Goal: Information Seeking & Learning: Understand process/instructions

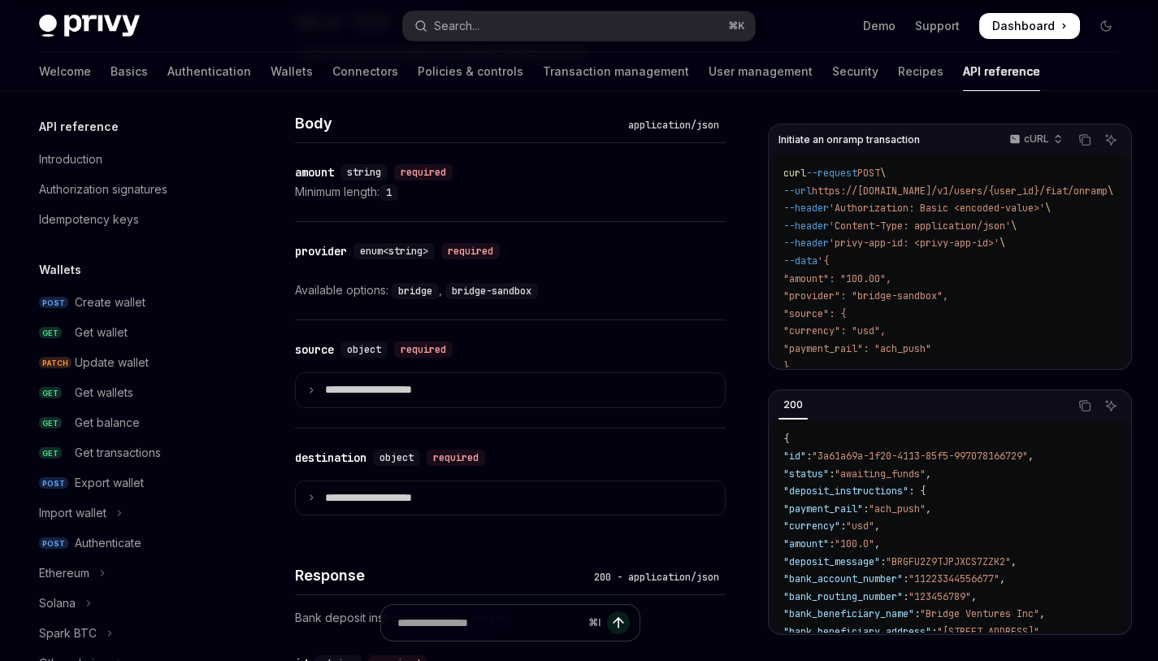
scroll to position [529, 0]
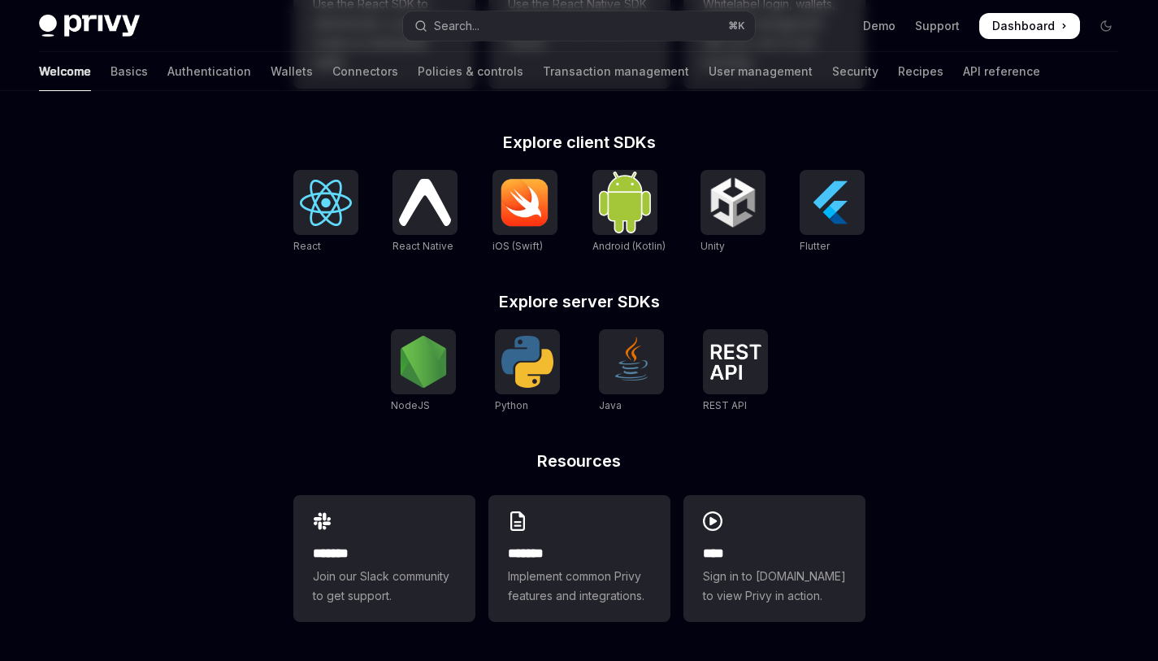
scroll to position [529, 0]
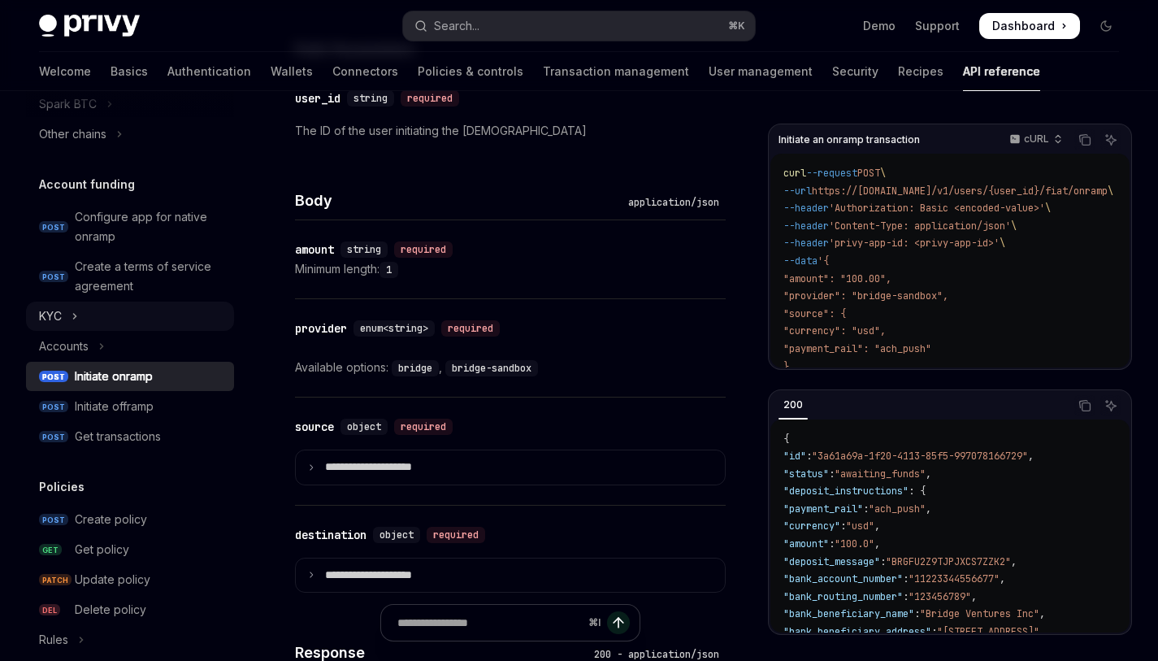
click at [104, 317] on button "KYC" at bounding box center [130, 316] width 208 height 29
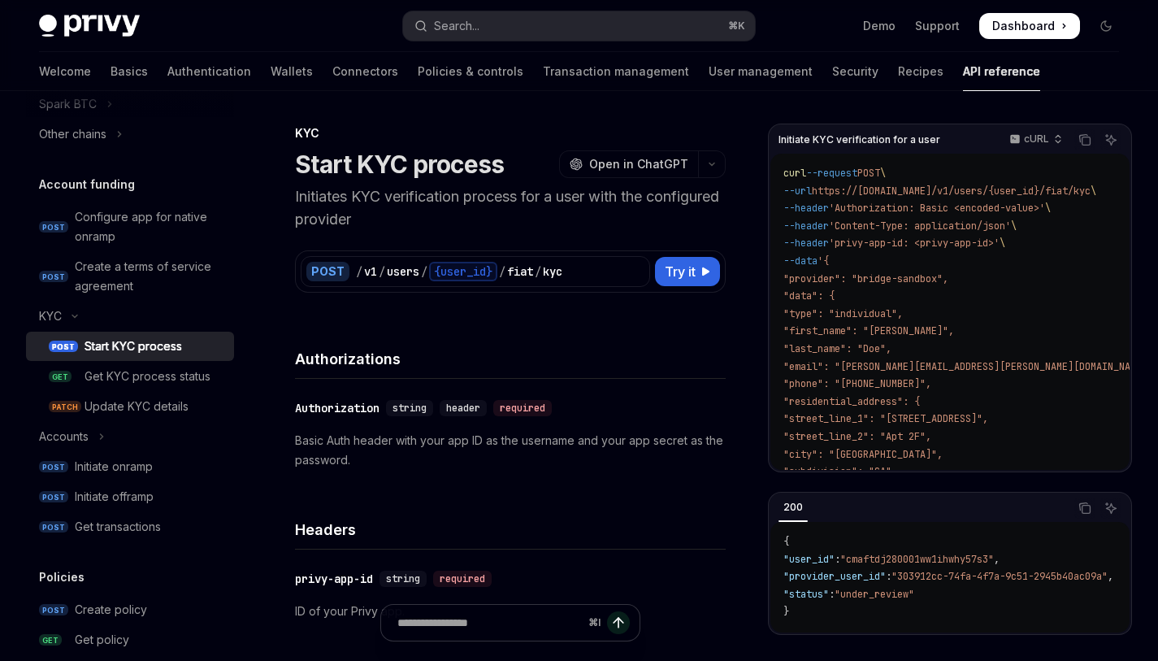
click at [114, 343] on div "Start KYC process" at bounding box center [134, 346] width 98 height 20
type textarea "*"
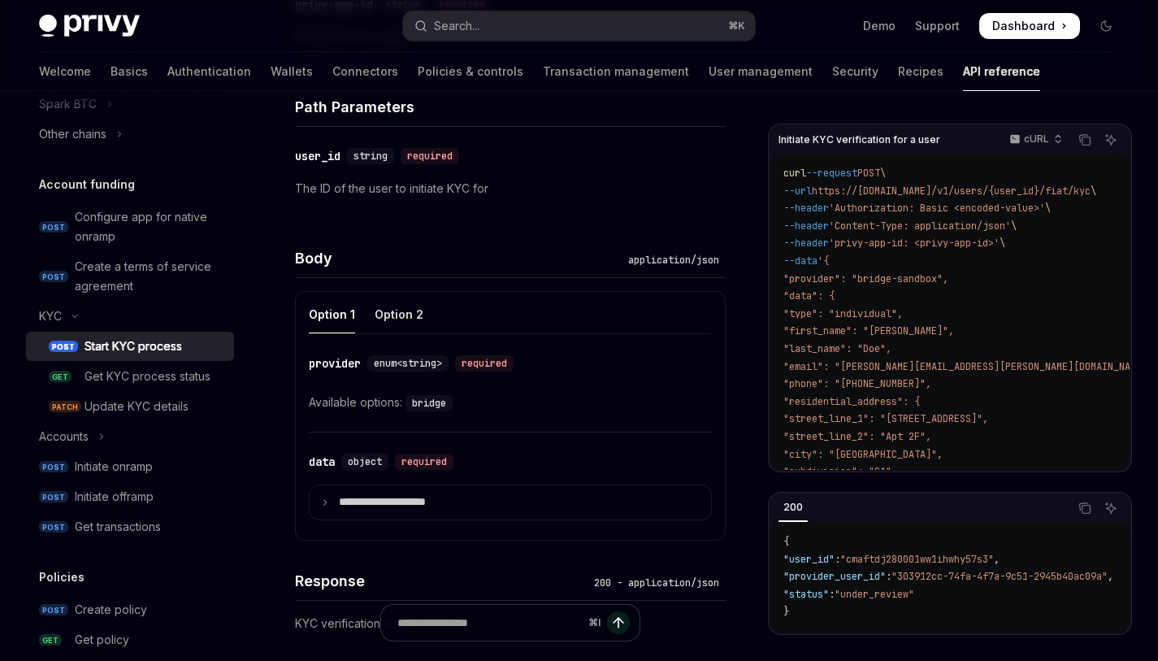
scroll to position [1070, 0]
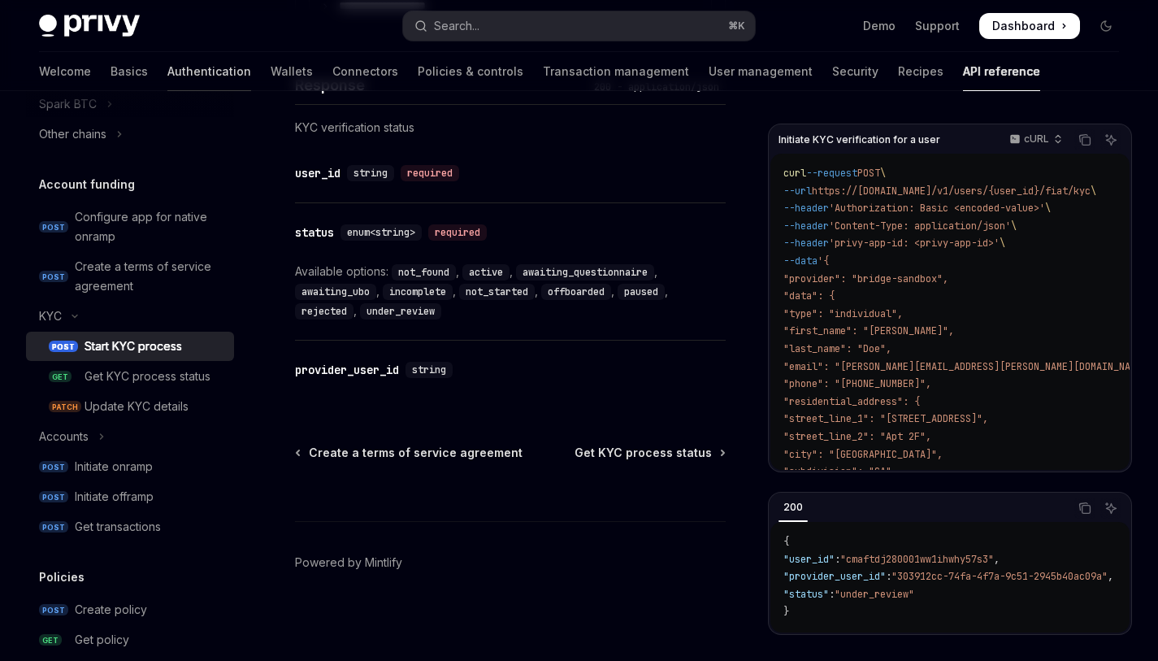
click at [167, 78] on link "Authentication" at bounding box center [209, 71] width 84 height 39
